Goal: Task Accomplishment & Management: Complete application form

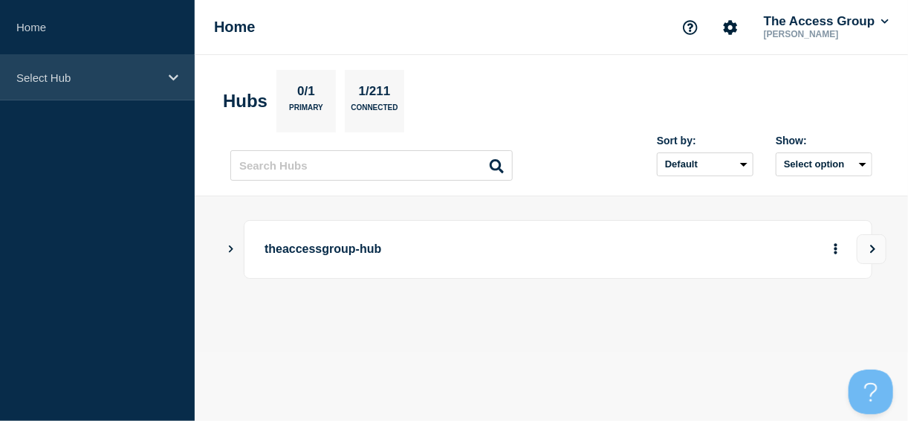
click at [96, 82] on p "Select Hub" at bounding box center [87, 77] width 143 height 13
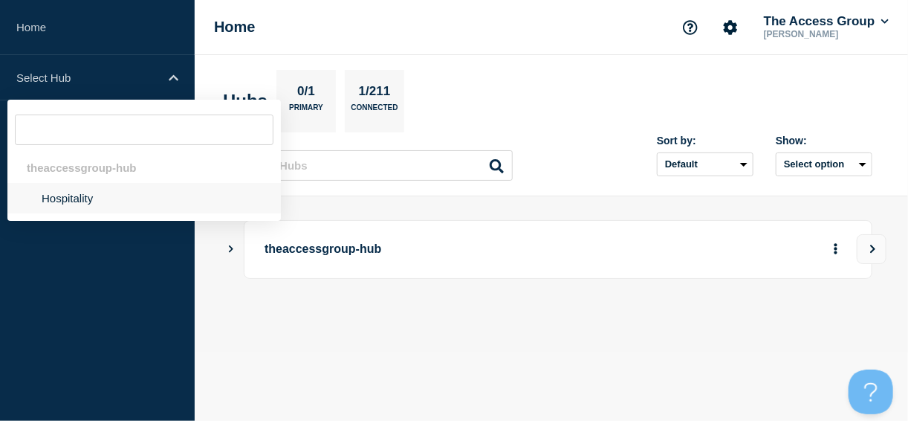
click at [80, 199] on li "Hospitality" at bounding box center [144, 198] width 274 height 30
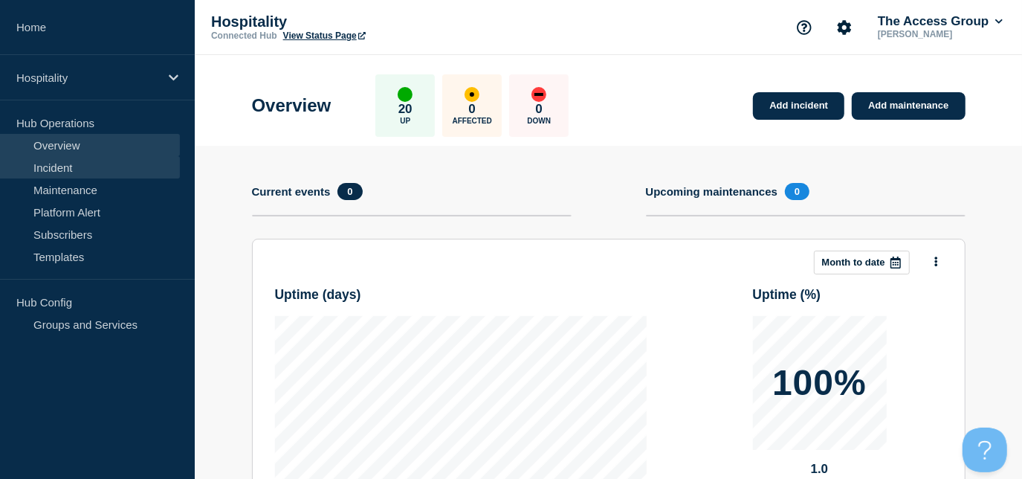
click at [85, 164] on link "Incident" at bounding box center [90, 167] width 180 height 22
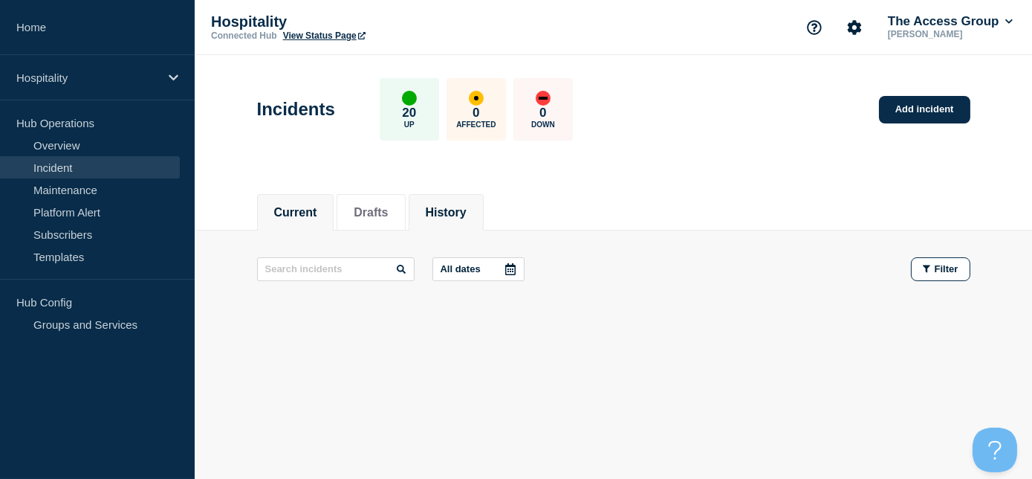
click at [465, 201] on li "History" at bounding box center [446, 212] width 75 height 36
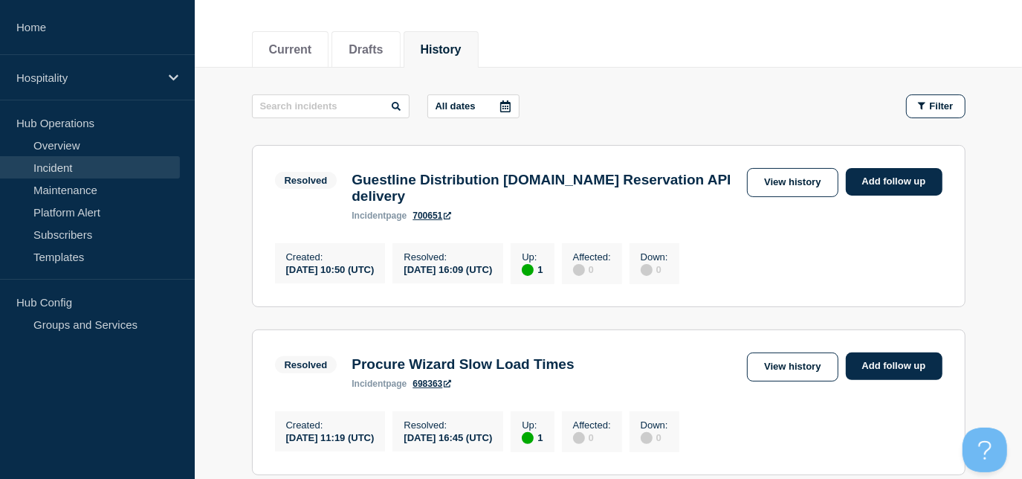
scroll to position [202, 0]
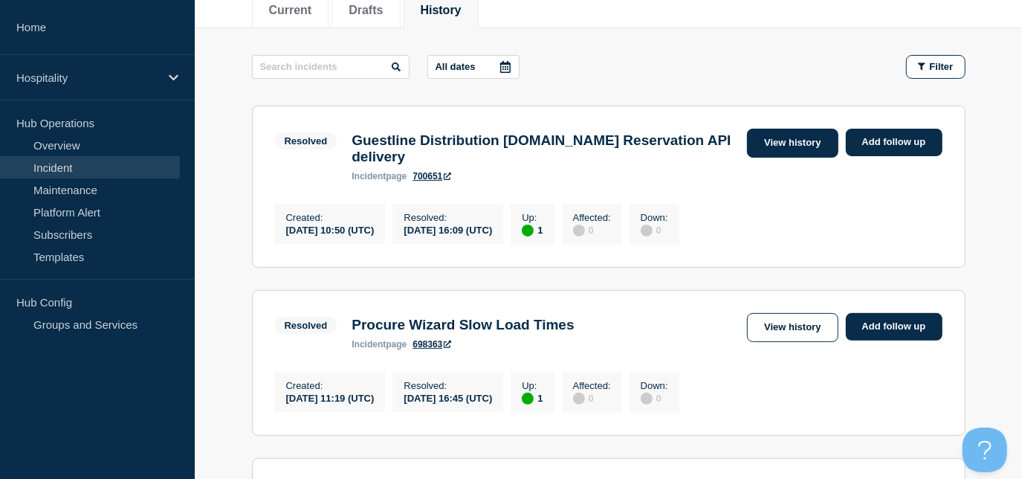
click at [766, 141] on link "View history" at bounding box center [792, 143] width 91 height 29
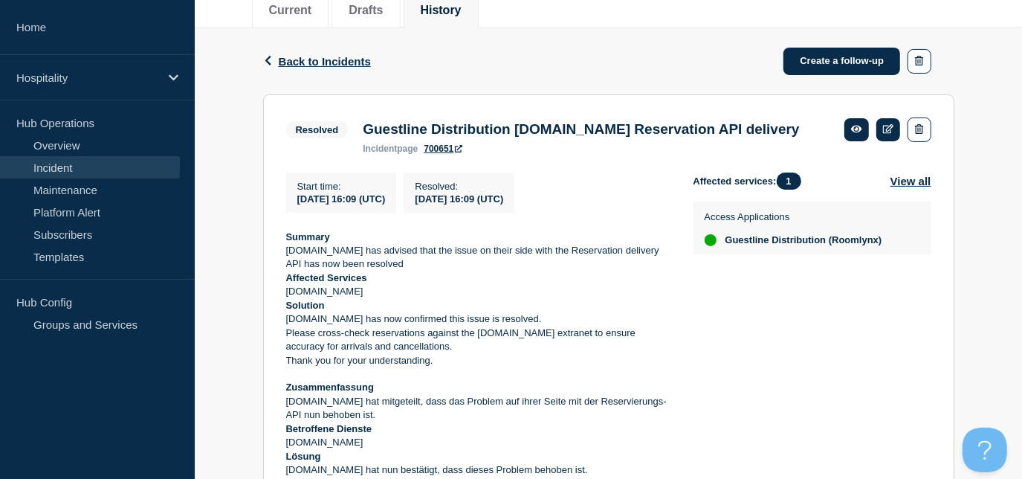
scroll to position [270, 0]
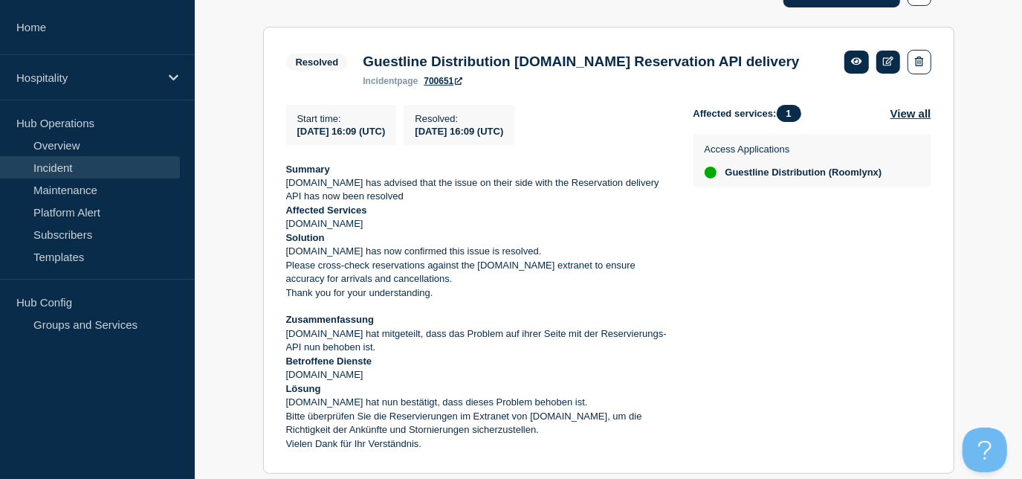
click at [282, 192] on section "Resolved Guestline Distribution [DOMAIN_NAME] Reservation API delivery incident…" at bounding box center [608, 250] width 691 height 447
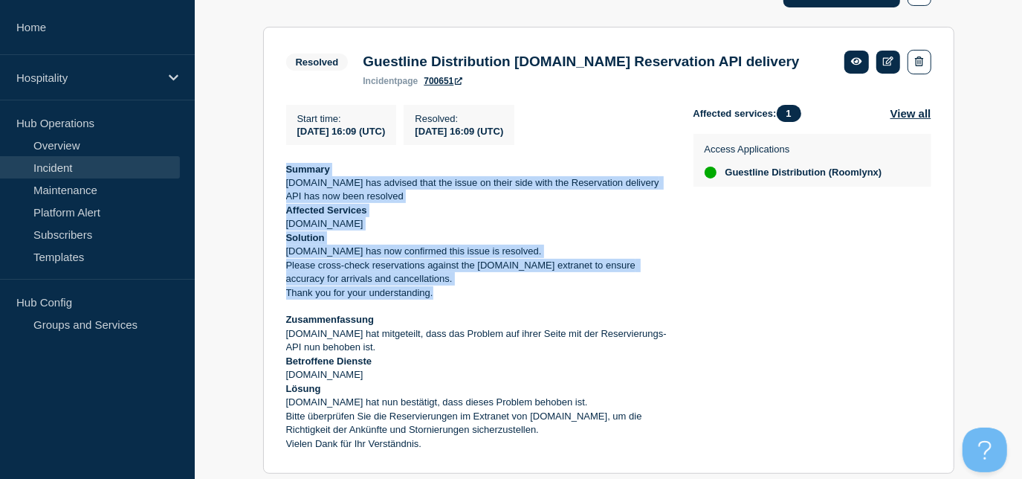
drag, startPoint x: 285, startPoint y: 193, endPoint x: 442, endPoint y: 317, distance: 199.0
click at [442, 317] on div "Summary [DOMAIN_NAME] has advised that the issue on their side with the Reserva…" at bounding box center [478, 307] width 384 height 288
copy div "Summary [DOMAIN_NAME] has advised that the issue on their side with the Reserva…"
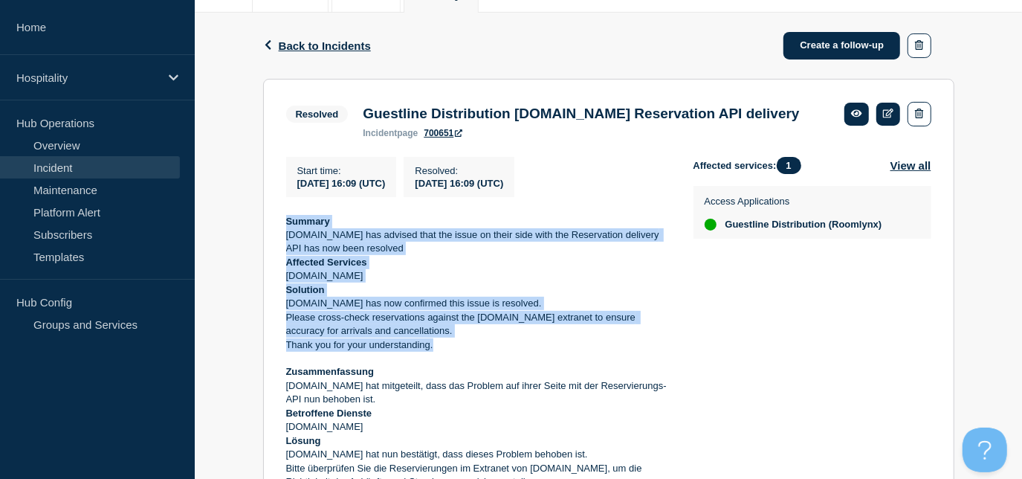
scroll to position [0, 0]
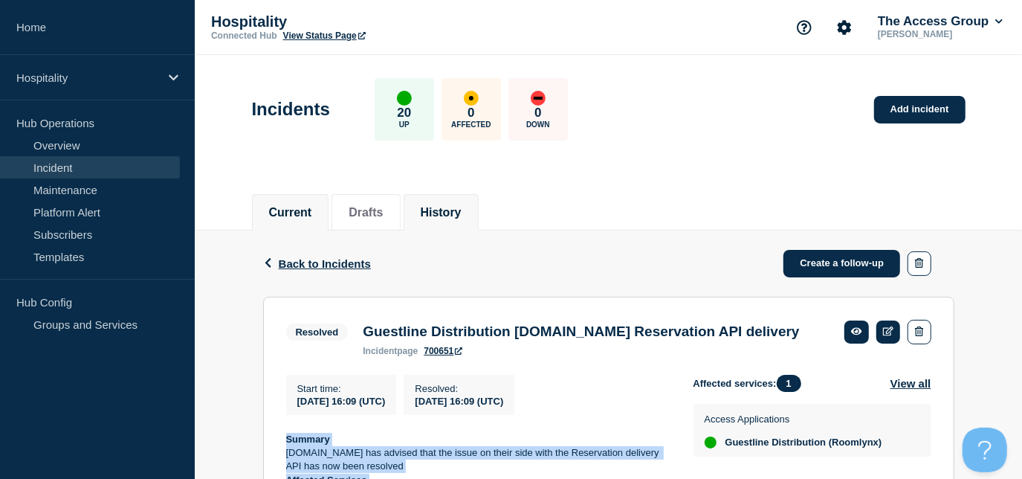
click at [290, 208] on button "Current" at bounding box center [290, 212] width 43 height 13
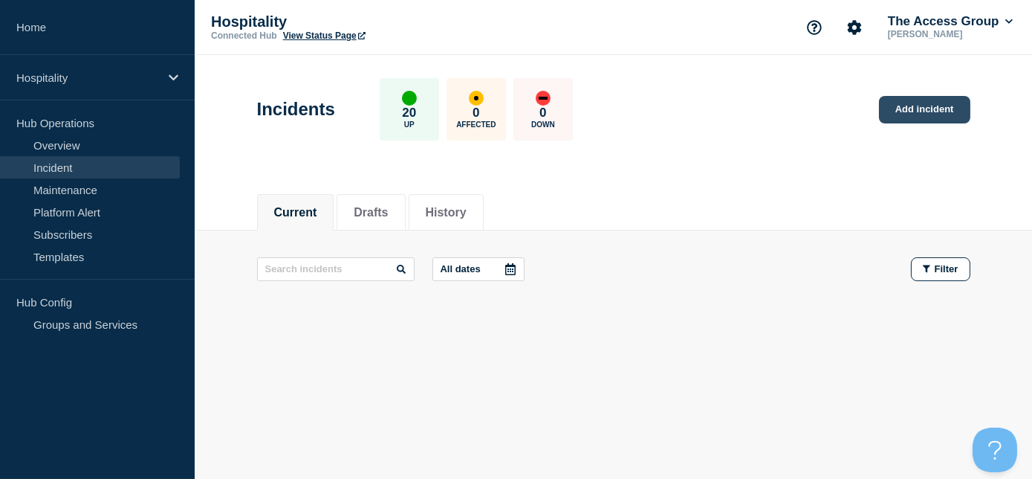
click at [895, 112] on link "Add incident" at bounding box center [924, 110] width 91 height 28
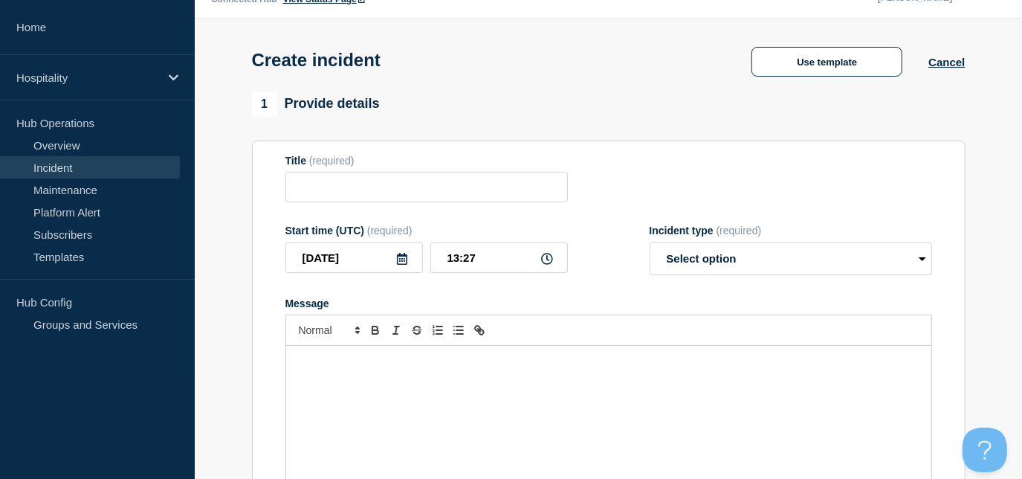
scroll to position [67, 0]
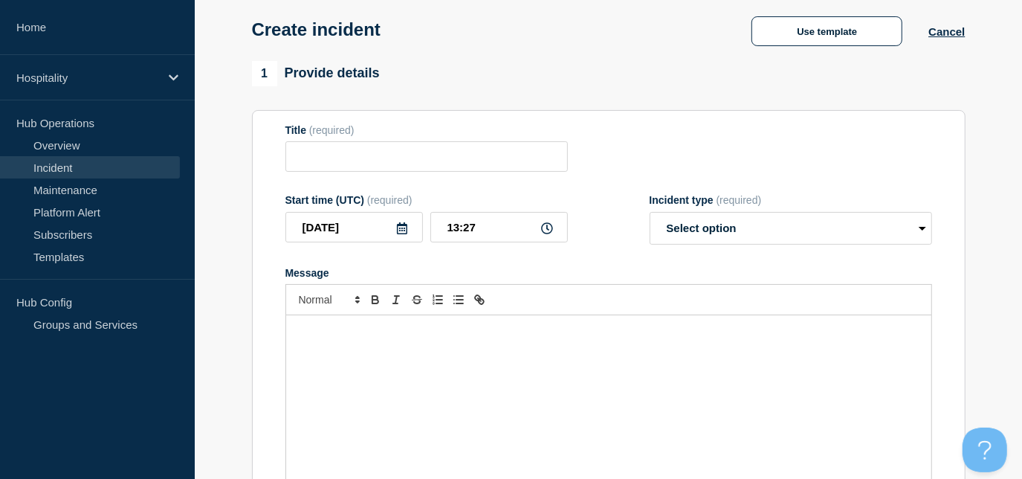
click at [343, 343] on div "Message" at bounding box center [608, 404] width 645 height 178
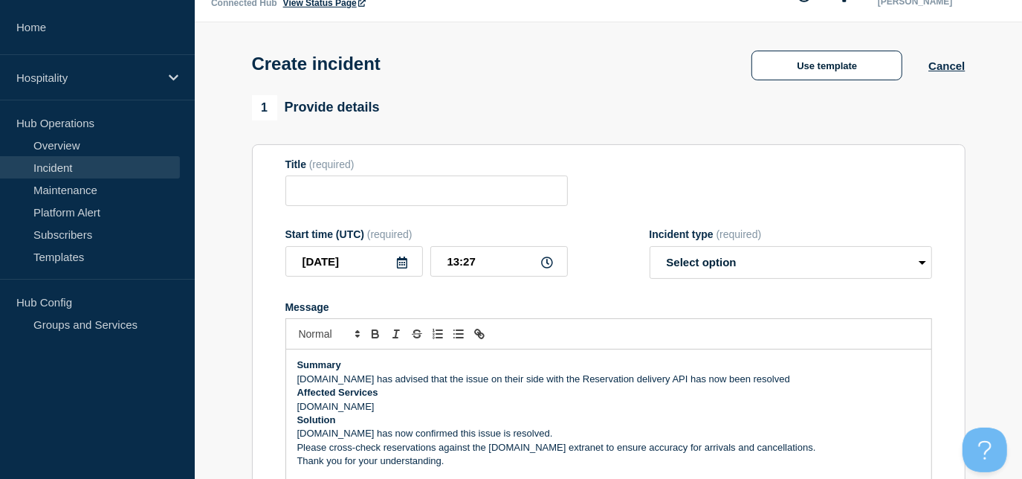
scroll to position [0, 0]
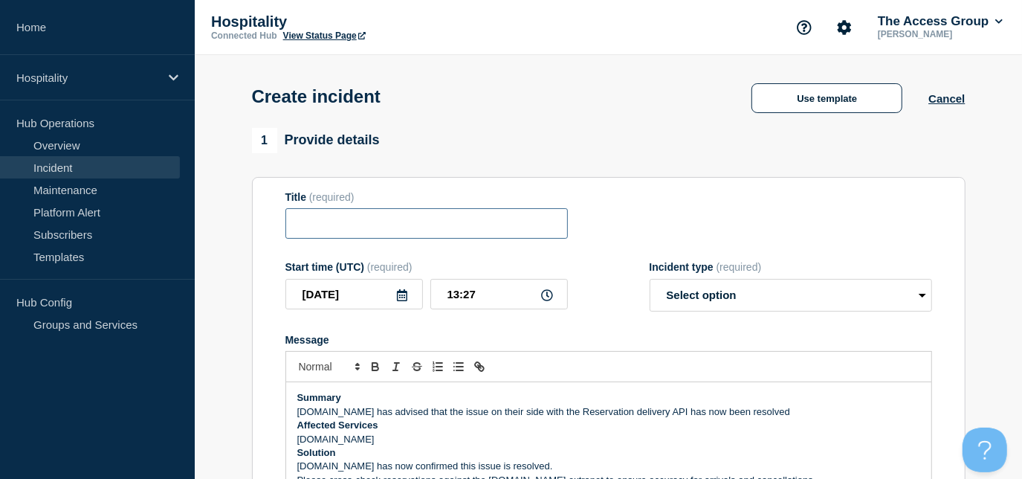
click at [351, 222] on input "Title" at bounding box center [426, 223] width 282 height 30
click at [350, 226] on input "Title" at bounding box center [426, 223] width 282 height 30
type input "g"
paste input "Rezlynx- unable to see planner"
click at [381, 231] on input "Guestline - Rezlynx- unable to see planner" at bounding box center [426, 223] width 282 height 30
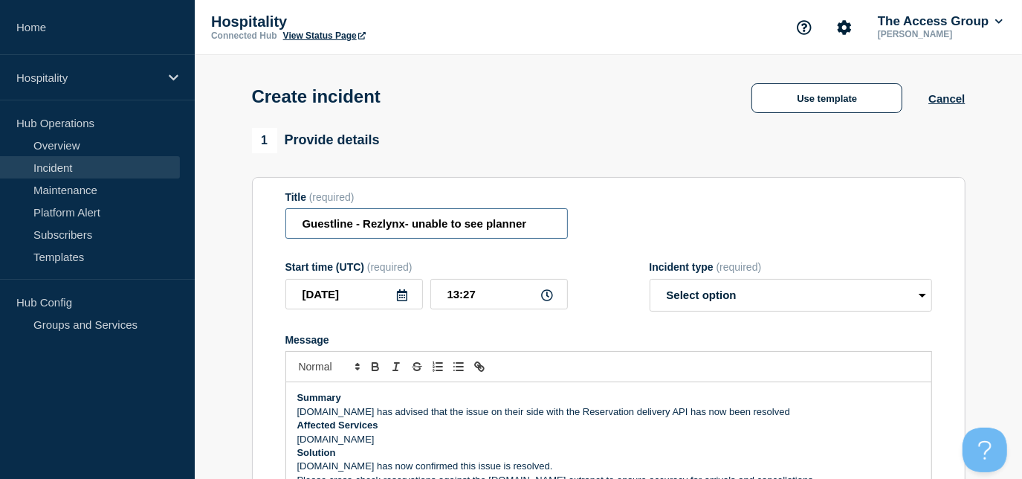
click at [381, 231] on input "Guestline - Rezlynx- unable to see planner" at bounding box center [426, 223] width 282 height 30
drag, startPoint x: 513, startPoint y: 230, endPoint x: 399, endPoint y: 222, distance: 114.0
click at [399, 222] on input "Guestline - PMS - unable to see planner" at bounding box center [426, 223] width 282 height 30
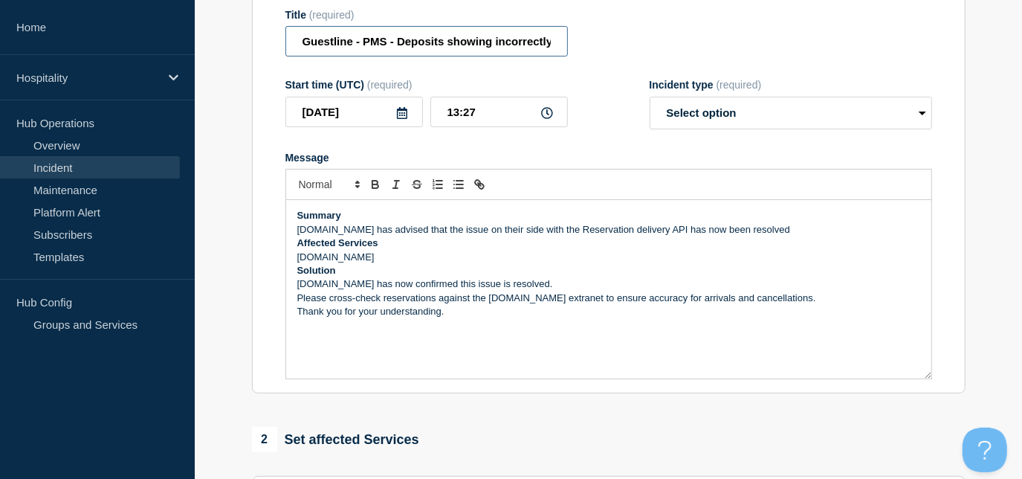
scroll to position [202, 0]
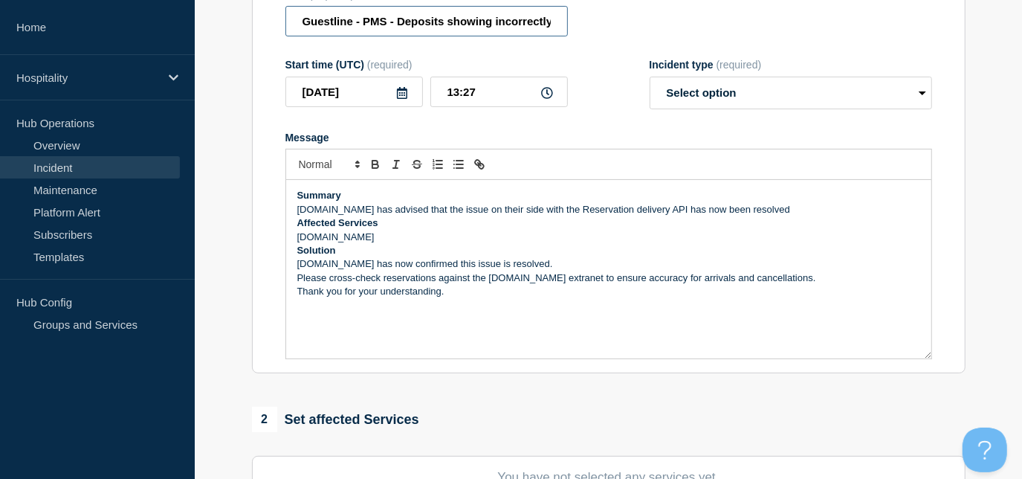
type input "Guestline - PMS - Deposits showing incorrectly on Payment Analysis"
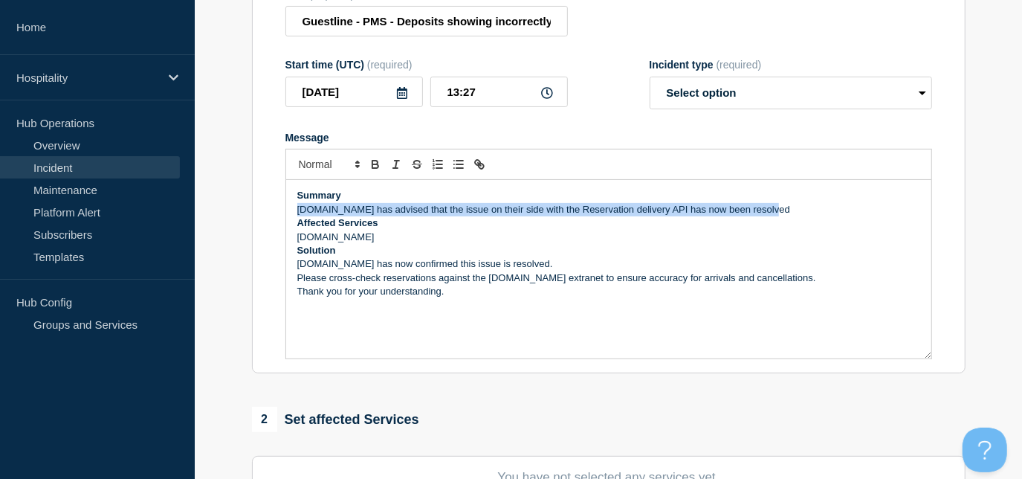
drag, startPoint x: 297, startPoint y: 211, endPoint x: 769, endPoint y: 208, distance: 472.0
click at [769, 208] on p "[DOMAIN_NAME] has advised that the issue on their side with the Reservation del…" at bounding box center [608, 209] width 623 height 13
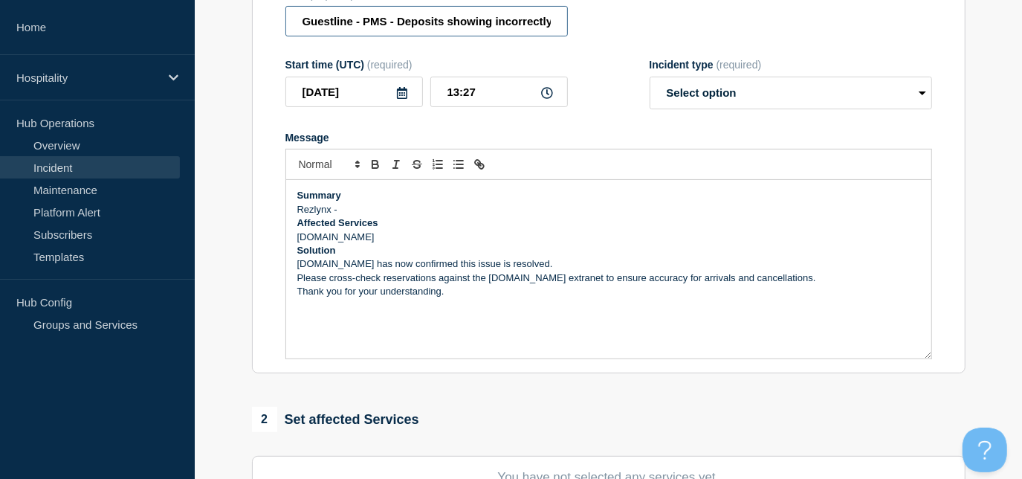
scroll to position [0, 119]
drag, startPoint x: 396, startPoint y: 23, endPoint x: 587, endPoint y: 39, distance: 191.7
click at [587, 39] on form "Title (required) Guestline - PMS - Deposits showing incorrectly on Payment Anal…" at bounding box center [608, 174] width 647 height 371
click at [378, 214] on p "Rezlynx -" at bounding box center [608, 209] width 623 height 13
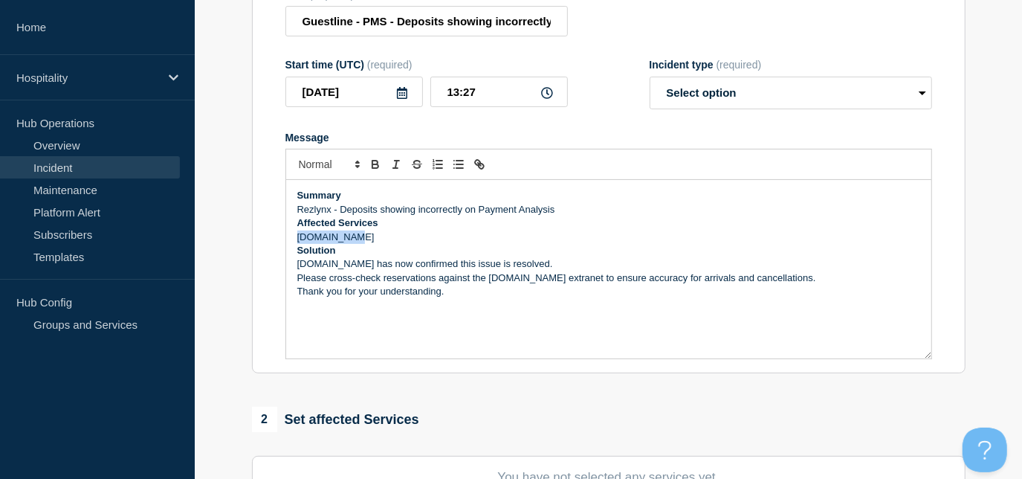
drag, startPoint x: 337, startPoint y: 236, endPoint x: 297, endPoint y: 233, distance: 39.5
click at [297, 233] on p "[DOMAIN_NAME]" at bounding box center [608, 236] width 623 height 13
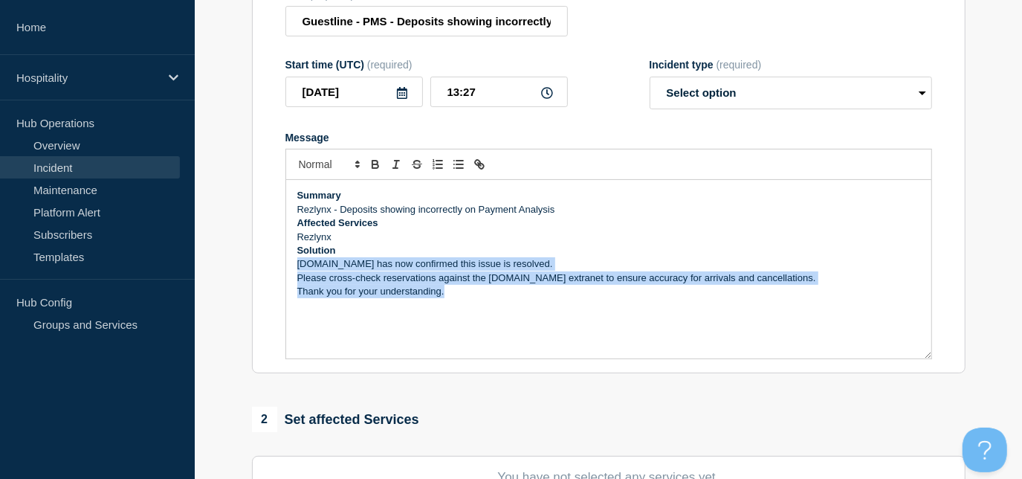
drag, startPoint x: 297, startPoint y: 266, endPoint x: 462, endPoint y: 313, distance: 170.8
click at [462, 313] on div "Summary Rezlynx - Deposits showing incorrectly on Payment Analysis Affected Ser…" at bounding box center [608, 269] width 645 height 178
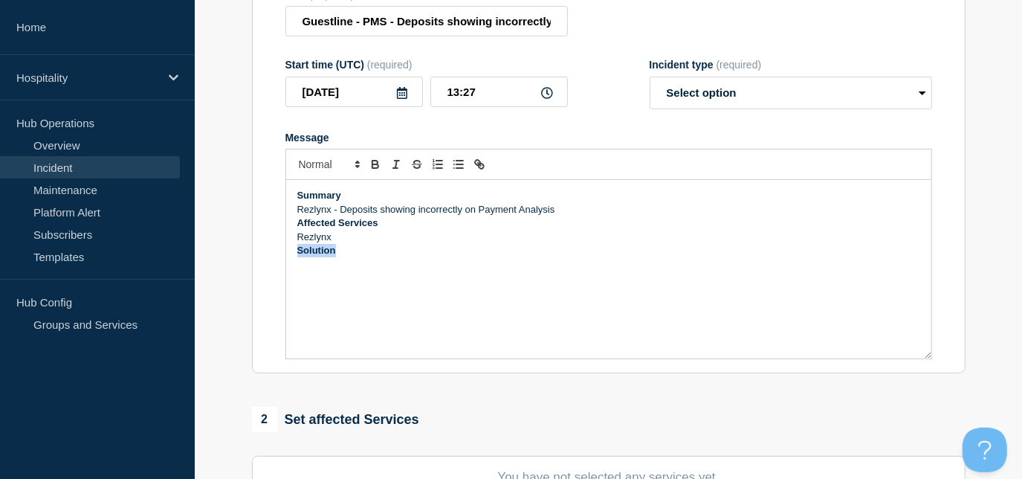
drag, startPoint x: 337, startPoint y: 256, endPoint x: 294, endPoint y: 256, distance: 42.4
click at [294, 256] on div "Summary Rezlynx - Deposits showing incorrectly on Payment Analysis Affected Ser…" at bounding box center [608, 269] width 645 height 178
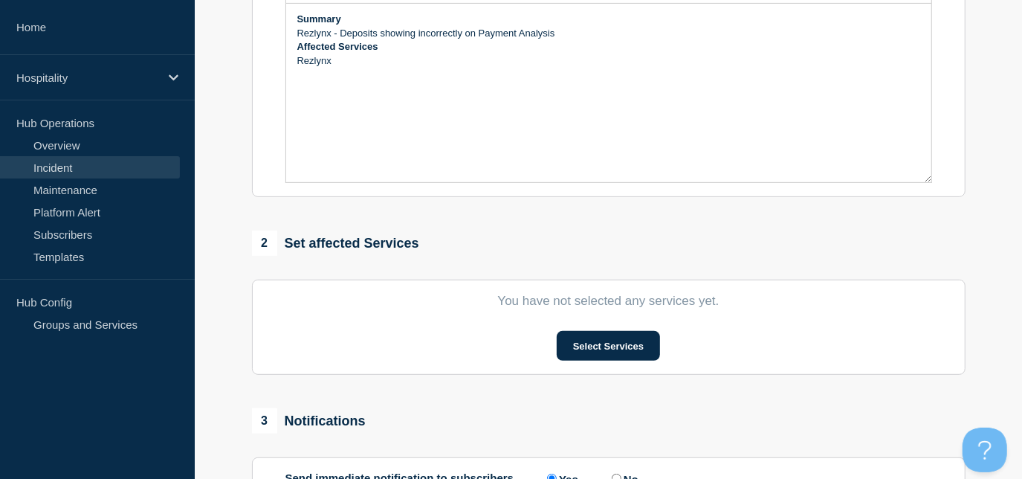
scroll to position [202, 0]
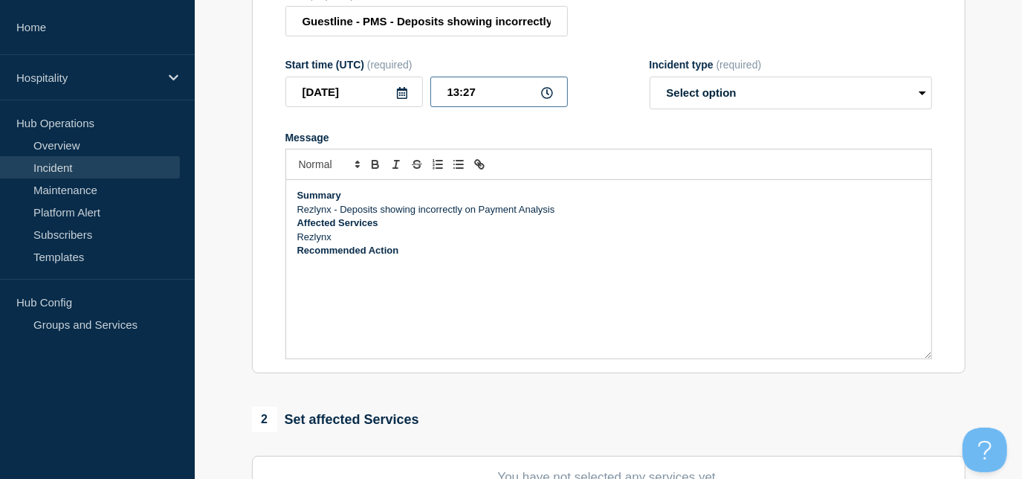
click at [529, 101] on input "13:27" at bounding box center [499, 92] width 138 height 30
click at [545, 94] on icon at bounding box center [547, 93] width 12 height 12
drag, startPoint x: 509, startPoint y: 94, endPoint x: 444, endPoint y: 91, distance: 64.7
click at [445, 91] on input "13:27" at bounding box center [499, 92] width 138 height 30
type input "13:15"
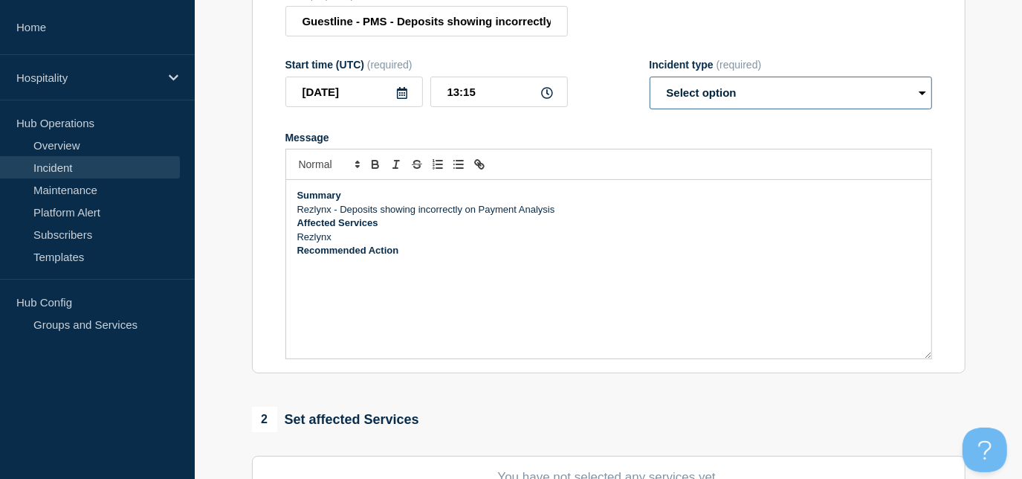
click at [721, 101] on select "Select option Investigating Identified Monitoring" at bounding box center [791, 93] width 282 height 33
click at [650, 79] on select "Select option Investigating Identified Monitoring" at bounding box center [791, 93] width 282 height 33
click at [721, 105] on select "Select option Investigating Identified Monitoring" at bounding box center [791, 93] width 282 height 33
select select "investigating"
click at [650, 79] on select "Select option Investigating Identified Monitoring" at bounding box center [791, 93] width 282 height 33
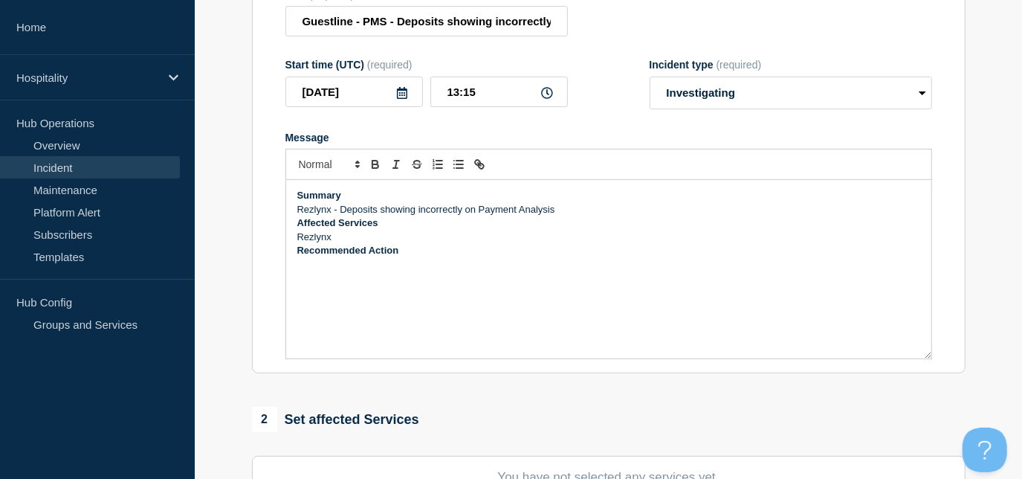
click at [413, 256] on p "Recommended Action" at bounding box center [608, 250] width 623 height 13
click at [317, 265] on p "Message" at bounding box center [608, 263] width 623 height 13
click at [479, 263] on p "Payment Analysis is showing deposits" at bounding box center [608, 263] width 623 height 13
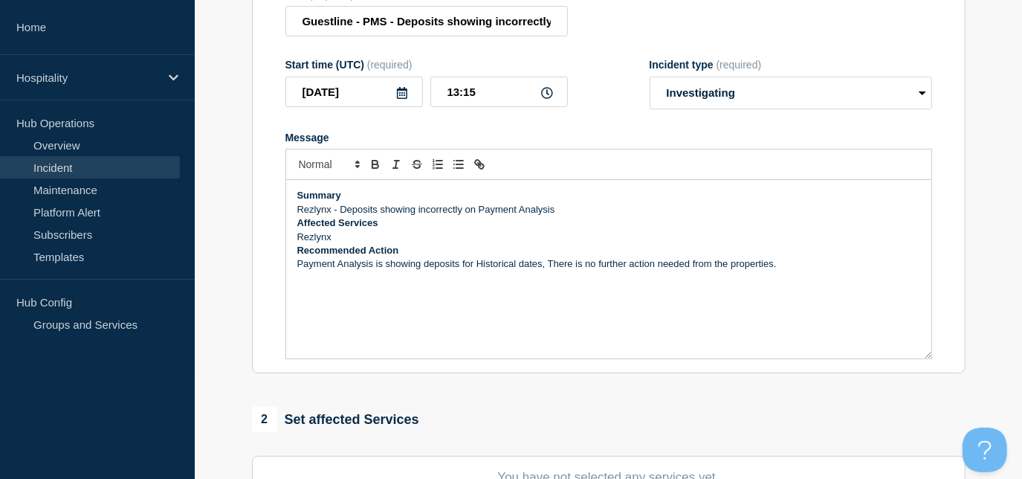
click at [810, 269] on p "Payment Analysis is showing deposits for Historical dates, There is no further …" at bounding box center [608, 263] width 623 height 13
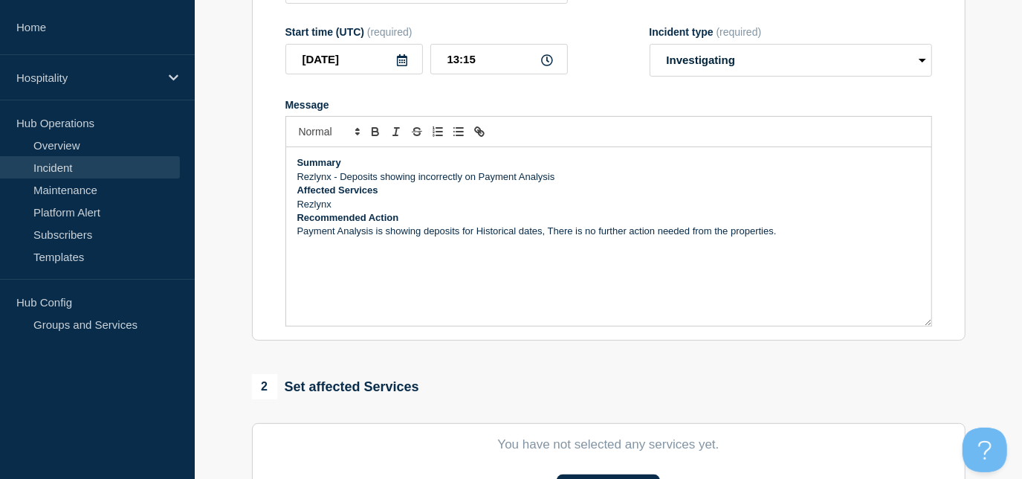
scroll to position [337, 0]
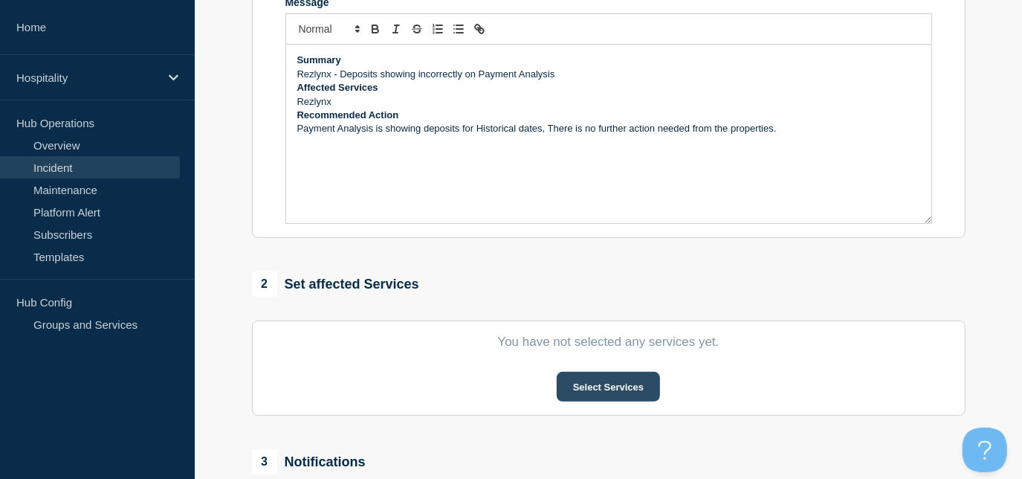
click at [592, 394] on button "Select Services" at bounding box center [608, 387] width 103 height 30
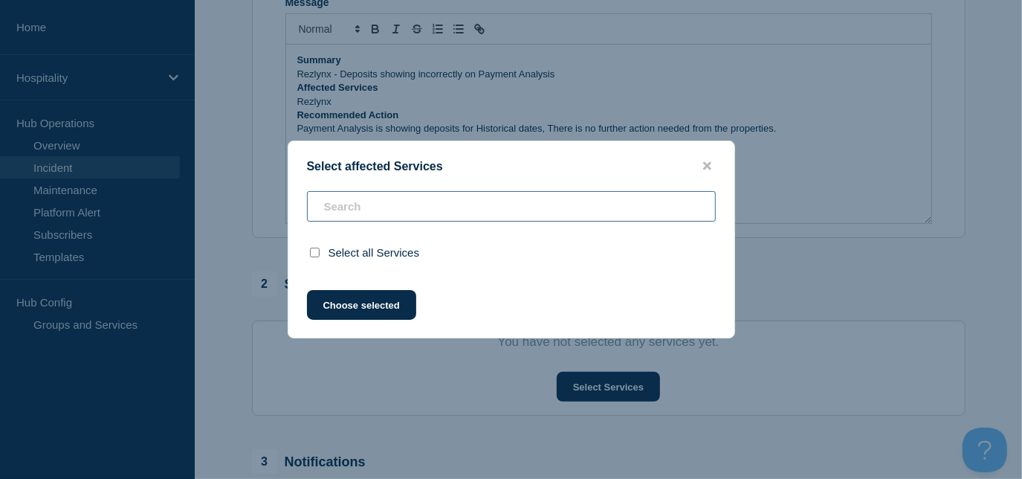
click at [395, 202] on input "text" at bounding box center [511, 206] width 409 height 30
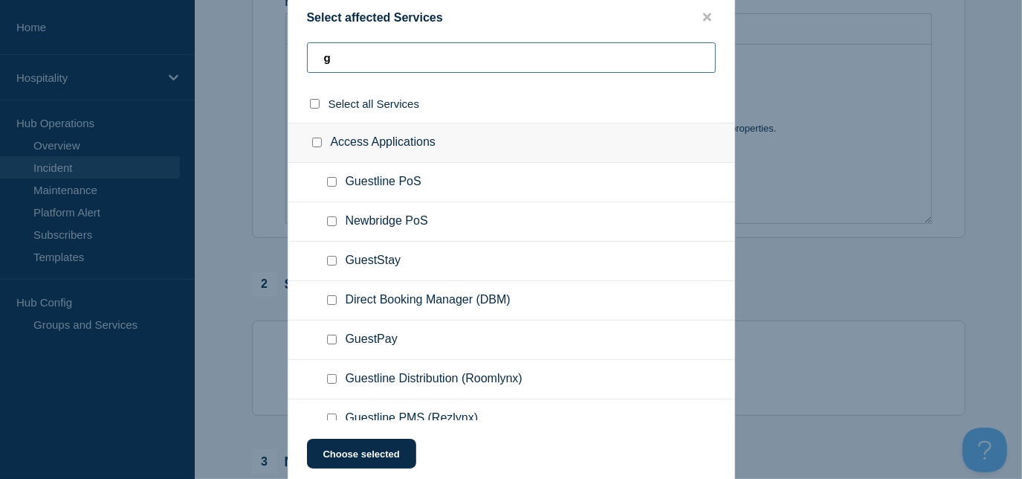
scroll to position [58, 0]
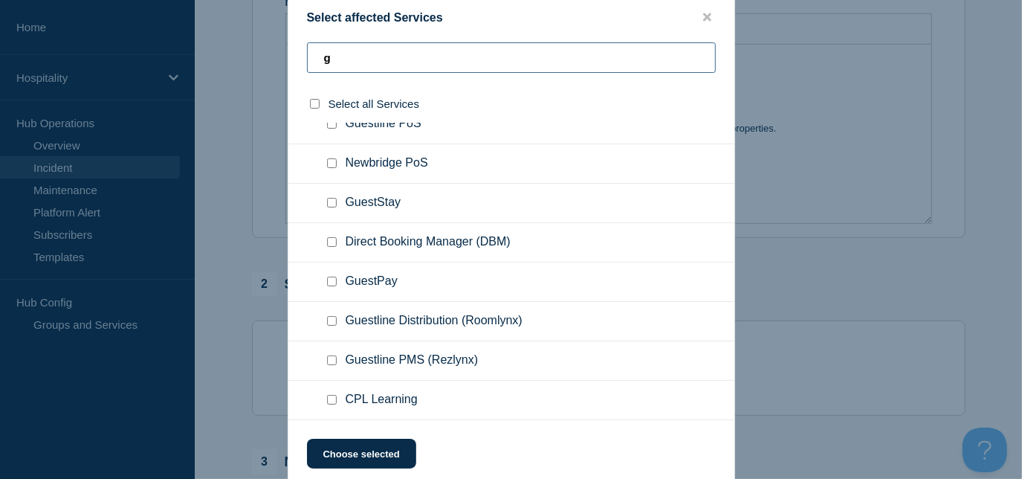
type input "g"
click at [395, 356] on span "Guestline PMS (Rezlynx)" at bounding box center [412, 360] width 133 height 15
click at [329, 360] on input "Guestline PMS (Rezlynx) checkbox" at bounding box center [332, 360] width 10 height 10
checkbox input "true"
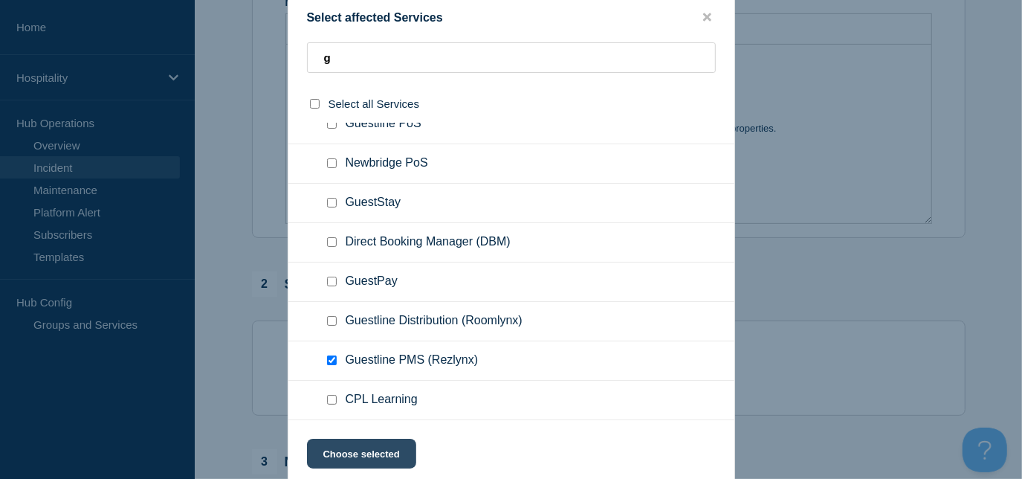
click at [381, 420] on button "Choose selected" at bounding box center [361, 454] width 109 height 30
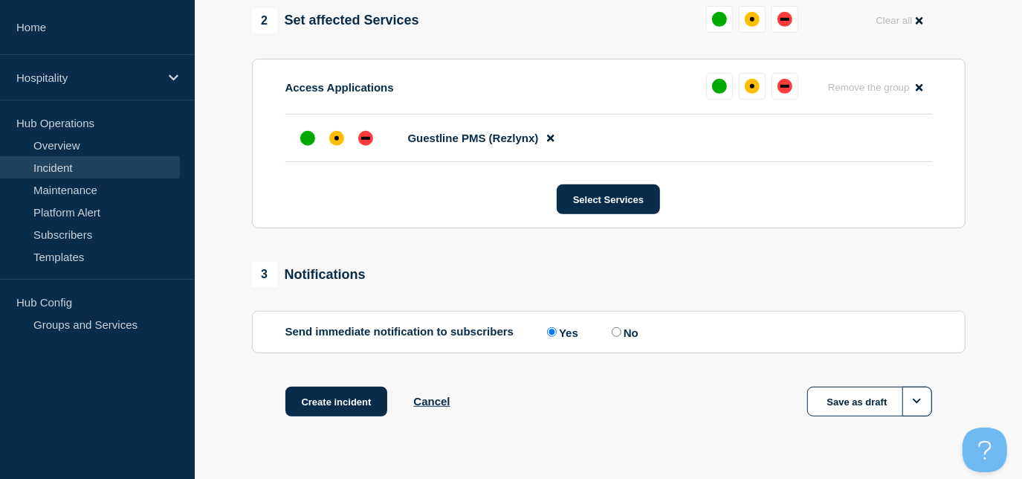
scroll to position [608, 0]
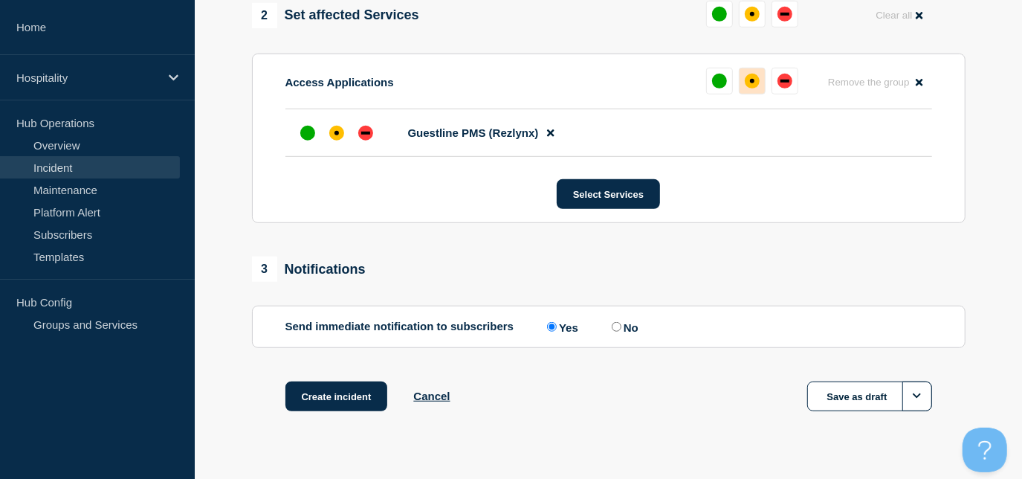
click at [755, 85] on div "affected" at bounding box center [752, 81] width 15 height 15
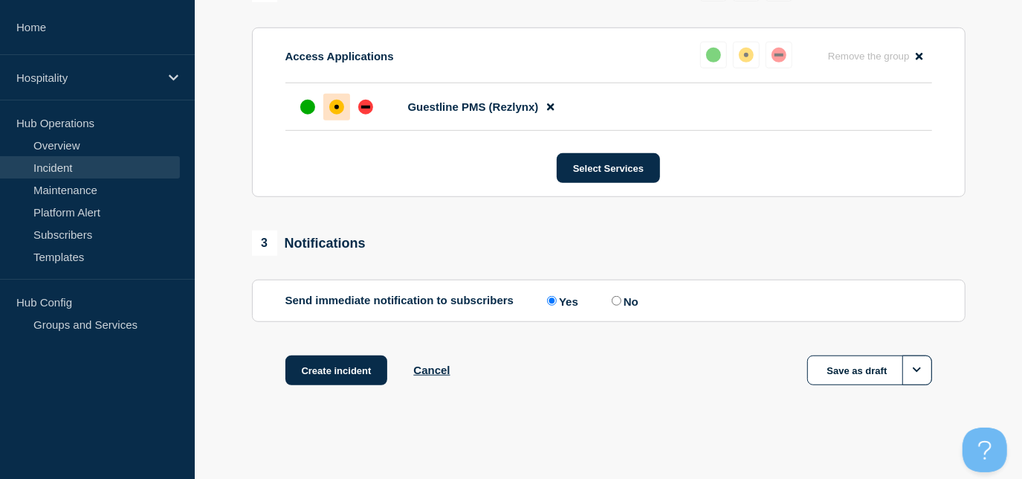
scroll to position [641, 0]
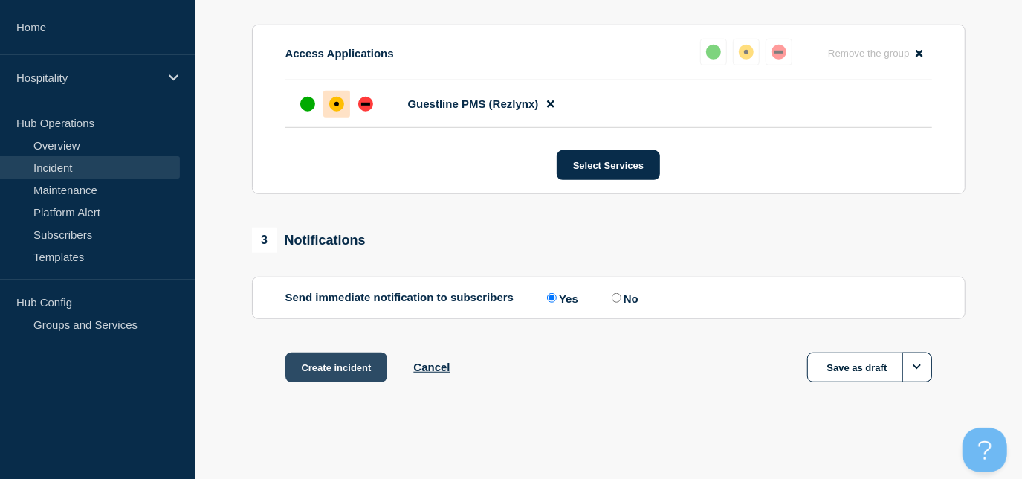
click at [331, 366] on button "Create incident" at bounding box center [336, 367] width 103 height 30
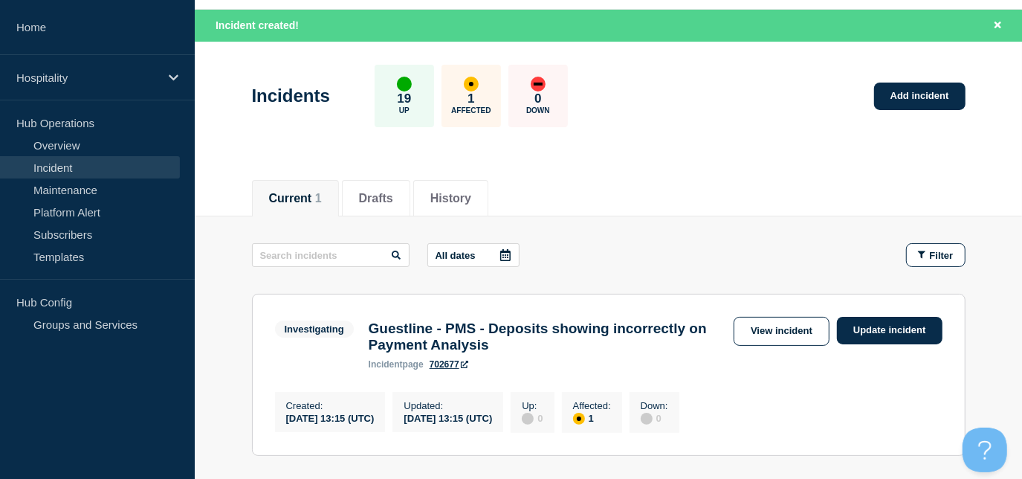
scroll to position [135, 0]
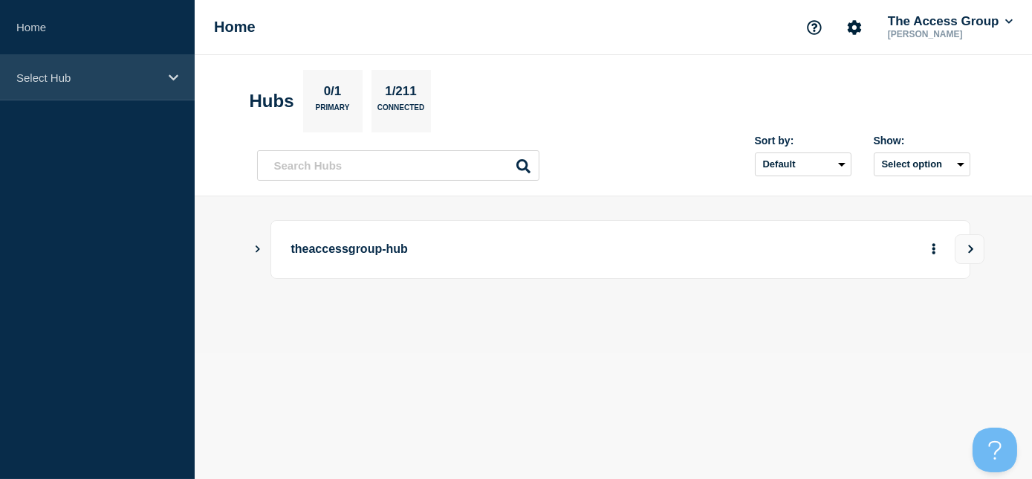
click at [150, 85] on div "Select Hub" at bounding box center [97, 77] width 195 height 45
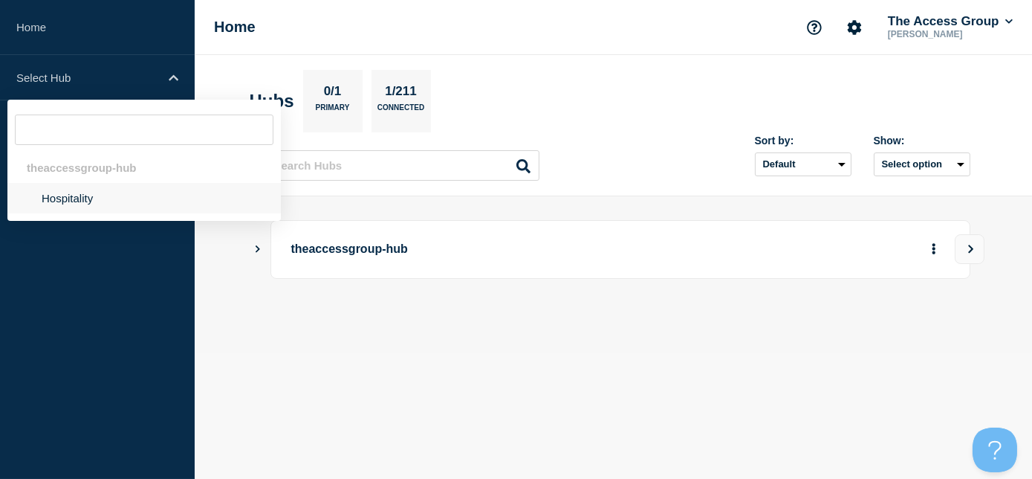
click at [109, 205] on li "Hospitality" at bounding box center [144, 198] width 274 height 30
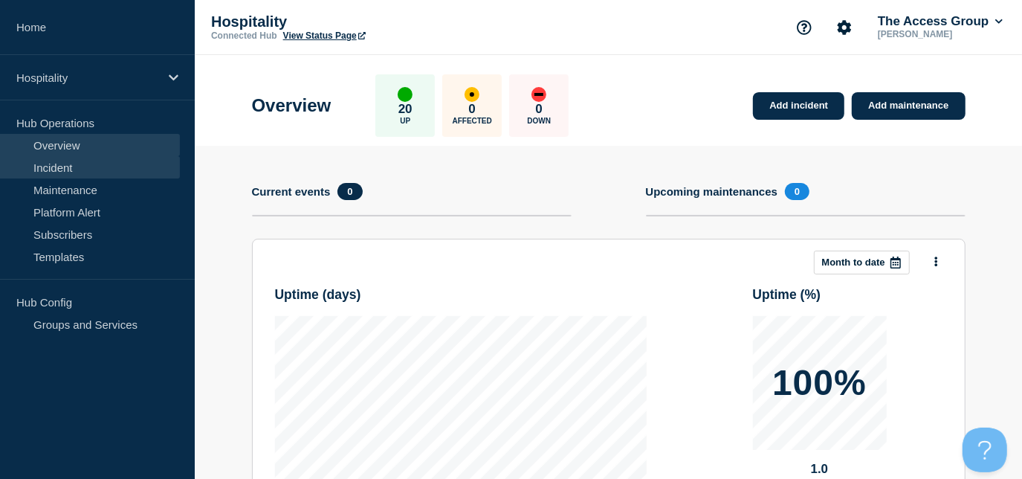
click at [94, 167] on link "Incident" at bounding box center [90, 167] width 180 height 22
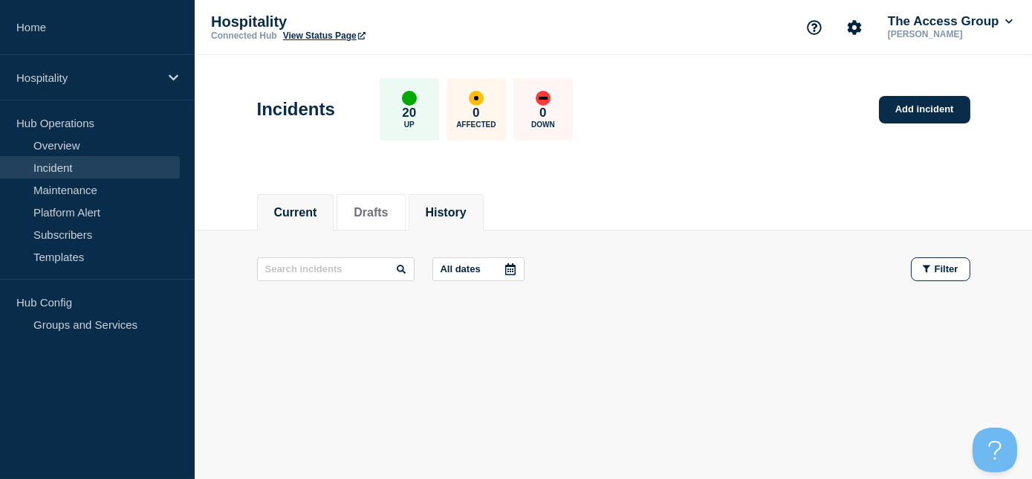
click at [456, 198] on li "History" at bounding box center [446, 212] width 75 height 36
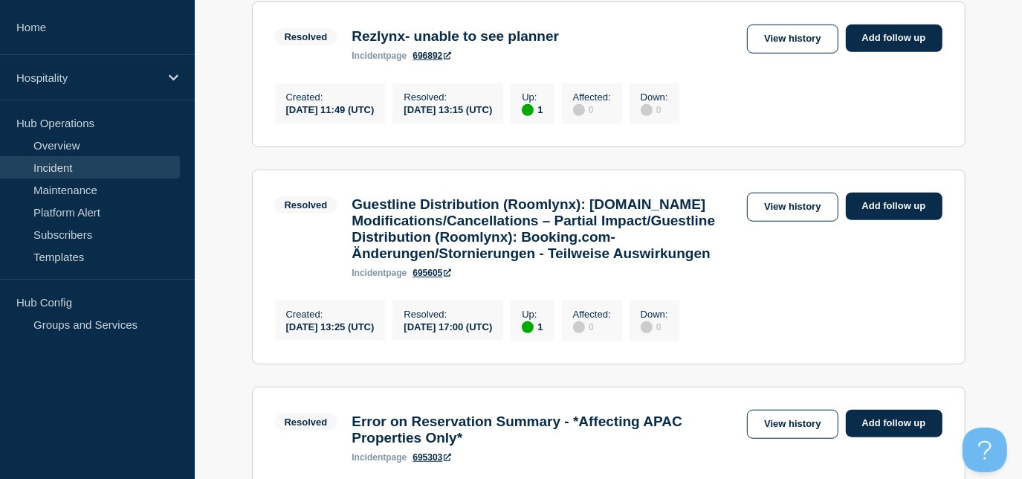
scroll to position [540, 0]
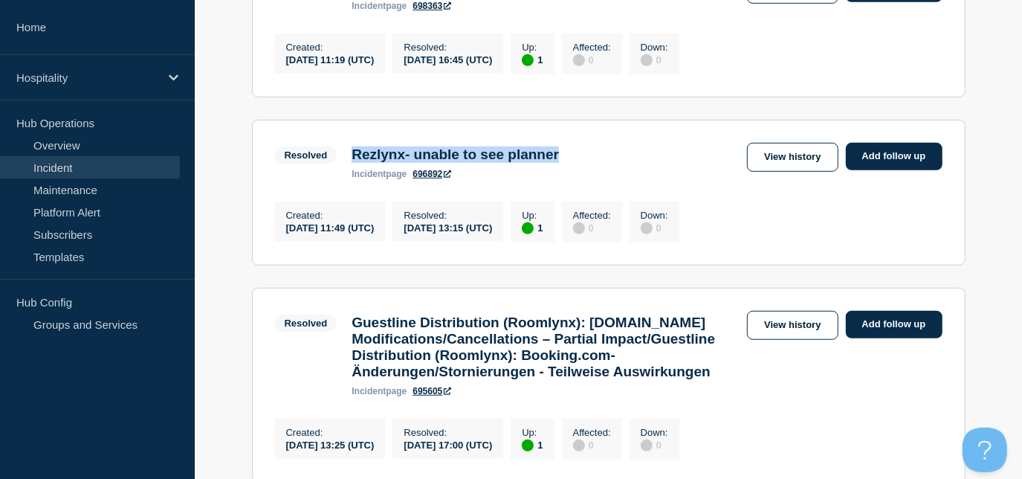
drag, startPoint x: 593, startPoint y: 168, endPoint x: 354, endPoint y: 155, distance: 239.7
click at [354, 155] on section "Resolved Rezlynx- unable to see planner incident page 696892 View history Add f…" at bounding box center [609, 193] width 714 height 146
copy h3 "Rezlynx- unable to see planner"
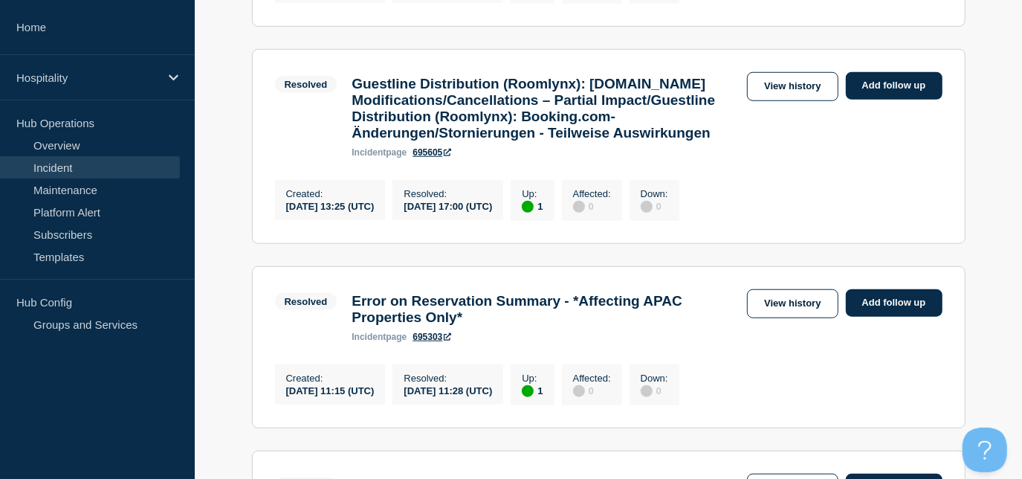
scroll to position [878, 0]
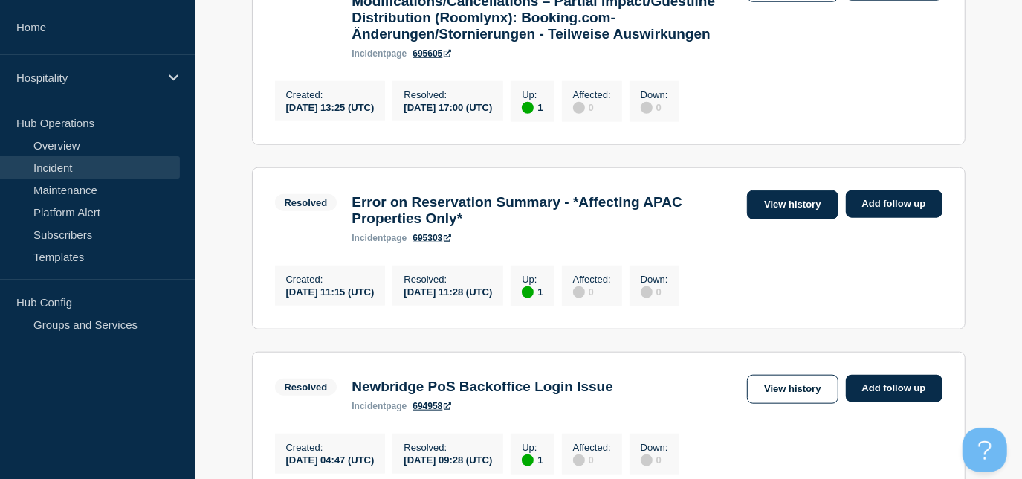
click at [795, 219] on link "View history" at bounding box center [792, 204] width 91 height 29
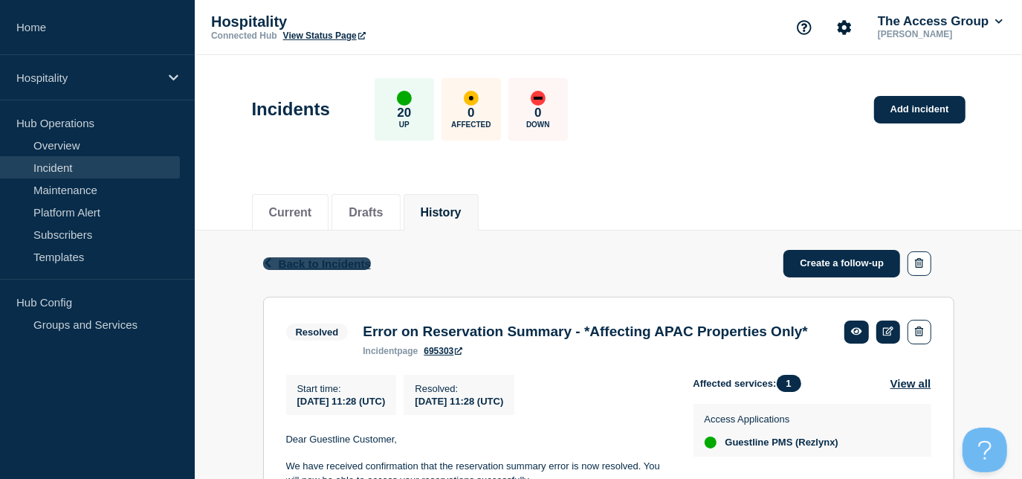
click at [346, 258] on span "Back to Incidents" at bounding box center [325, 263] width 92 height 13
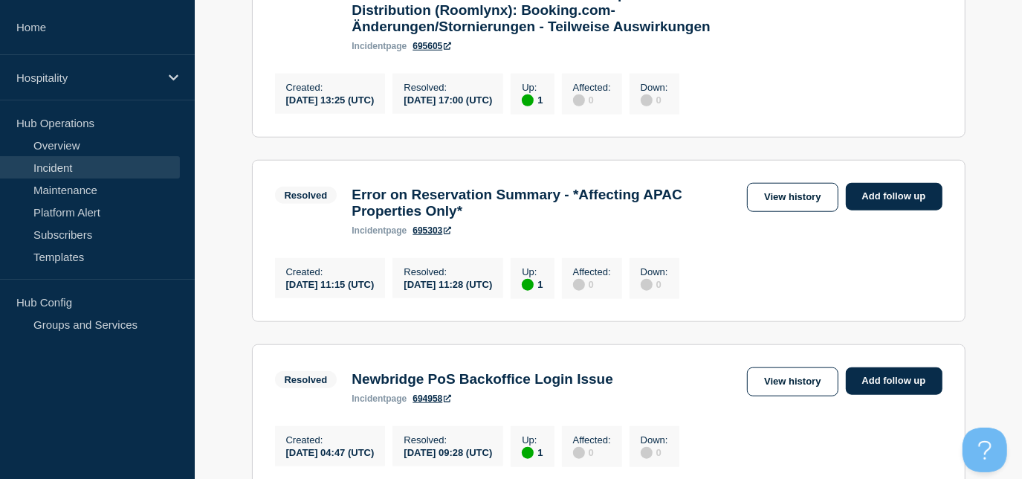
scroll to position [945, 0]
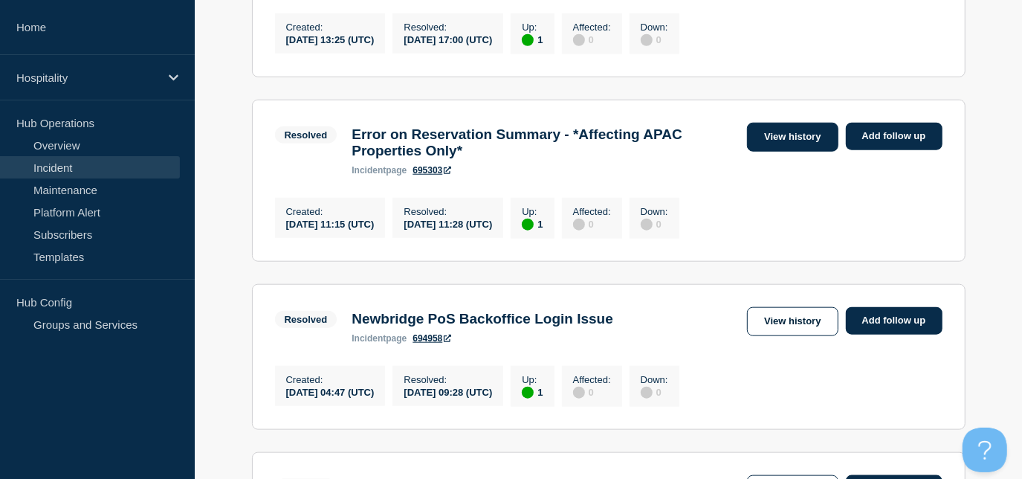
click at [780, 152] on link "View history" at bounding box center [792, 137] width 91 height 29
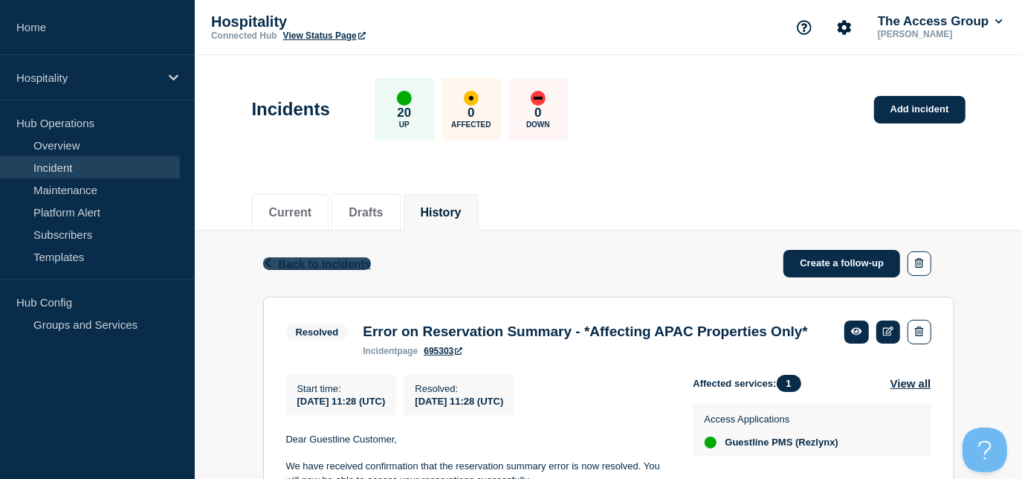
click at [310, 257] on span "Back to Incidents" at bounding box center [325, 263] width 92 height 13
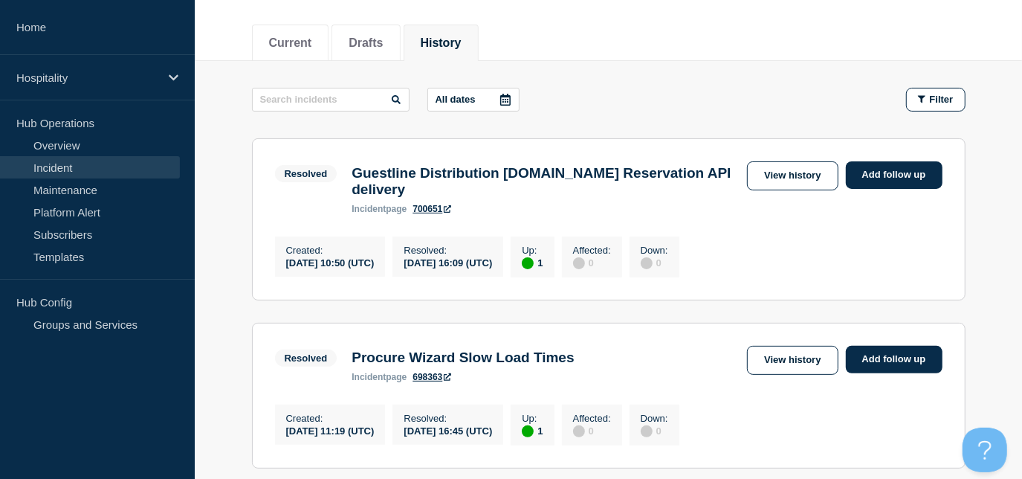
scroll to position [202, 0]
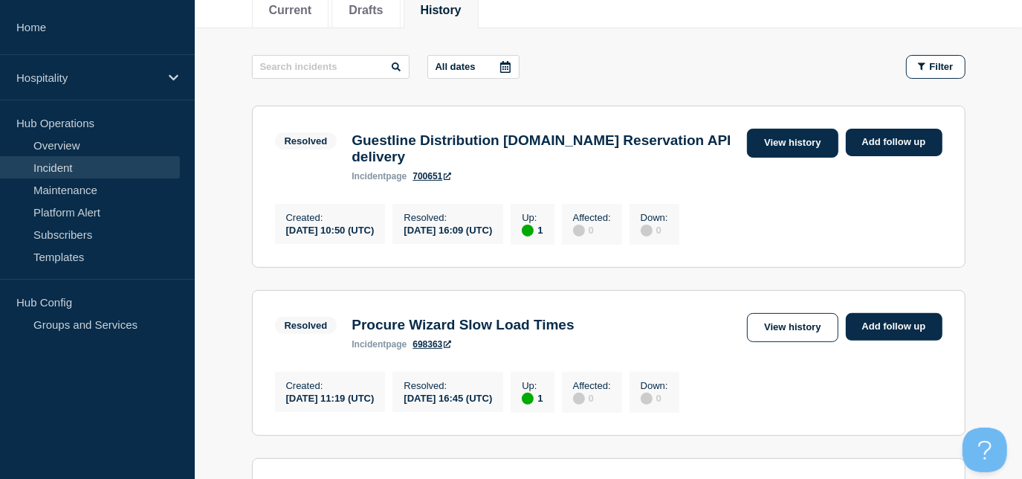
click at [784, 146] on link "View history" at bounding box center [792, 143] width 91 height 29
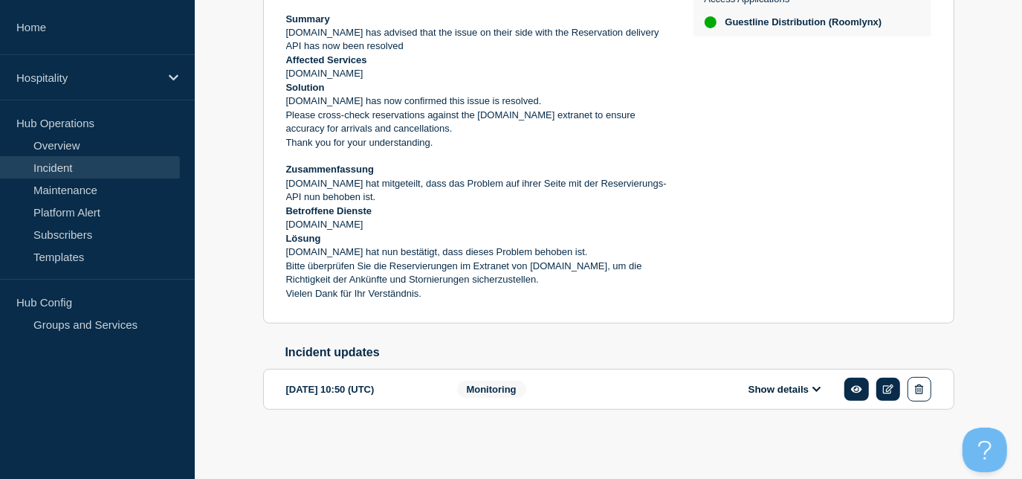
scroll to position [449, 0]
click at [783, 392] on button "Show details" at bounding box center [785, 389] width 82 height 13
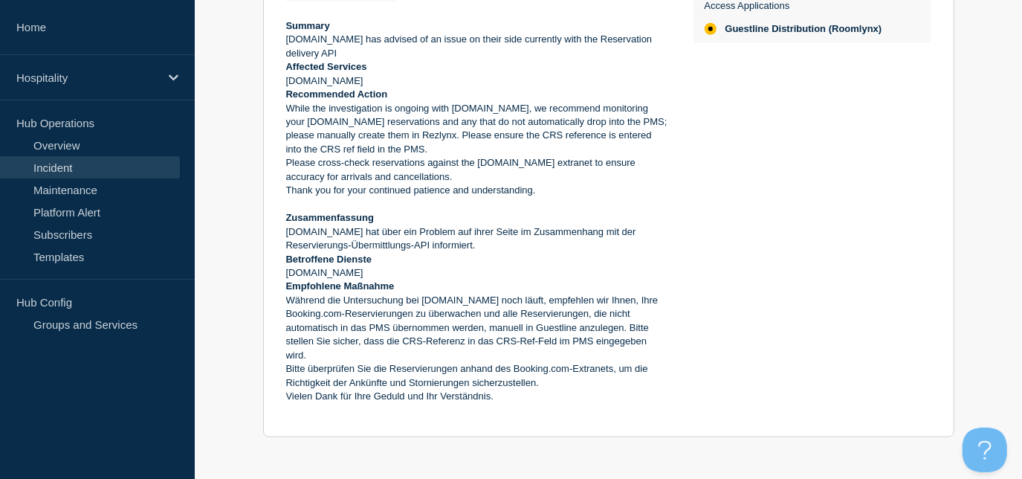
scroll to position [922, 0]
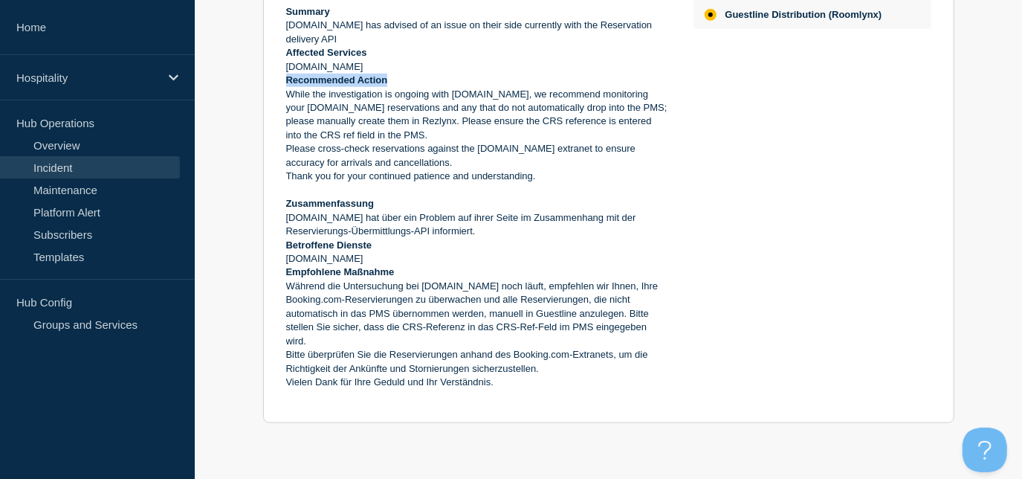
drag, startPoint x: 284, startPoint y: 110, endPoint x: 385, endPoint y: 113, distance: 101.1
click at [387, 111] on section "2025-08-12 10:50 (UTC) Show details Monitoring Guestline Distribution Booking.c…" at bounding box center [608, 145] width 691 height 556
copy strong "Recommended Action"
